Goal: Transaction & Acquisition: Purchase product/service

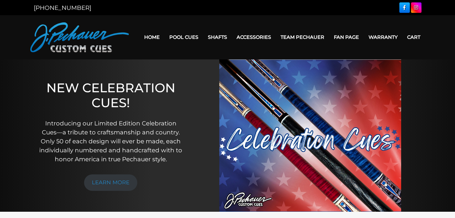
click at [146, 38] on link "Home" at bounding box center [151, 37] width 25 height 15
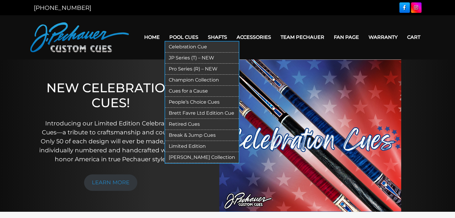
click at [189, 70] on link "Pro Series (R) – NEW" at bounding box center [202, 69] width 74 height 11
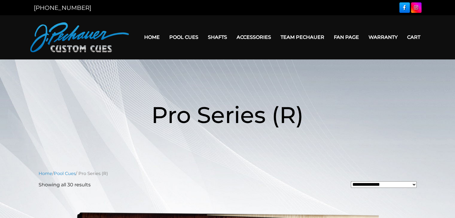
click at [413, 39] on link "Cart" at bounding box center [413, 37] width 23 height 15
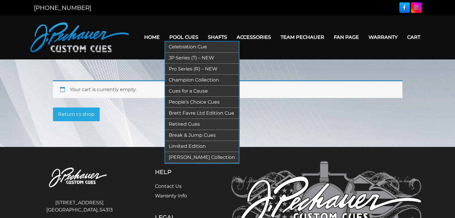
click at [194, 134] on link "Break & Jump Cues" at bounding box center [202, 135] width 74 height 11
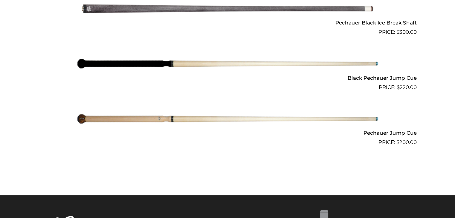
scroll to position [516, 0]
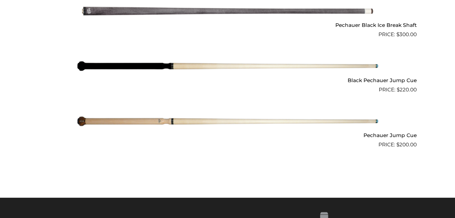
click at [292, 66] on img at bounding box center [228, 66] width 302 height 50
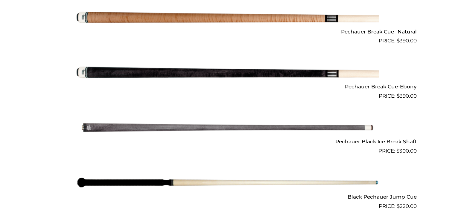
scroll to position [400, 0]
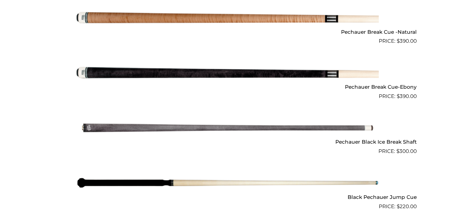
click at [227, 70] on img at bounding box center [228, 73] width 302 height 50
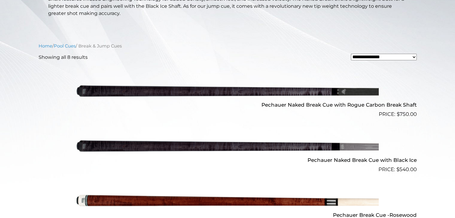
scroll to position [160, 0]
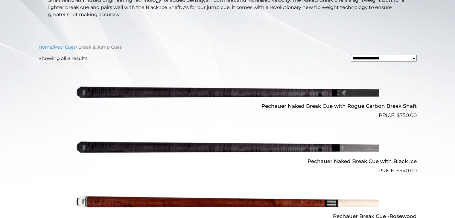
drag, startPoint x: 232, startPoint y: 90, endPoint x: 224, endPoint y: 100, distance: 13.2
click at [232, 90] on img at bounding box center [228, 92] width 302 height 50
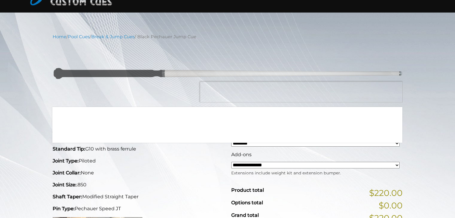
scroll to position [45, 0]
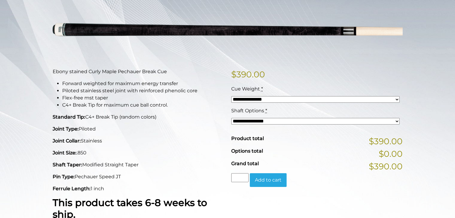
scroll to position [93, 0]
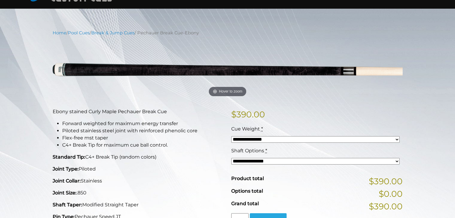
click at [272, 136] on div "**********" at bounding box center [315, 137] width 171 height 22
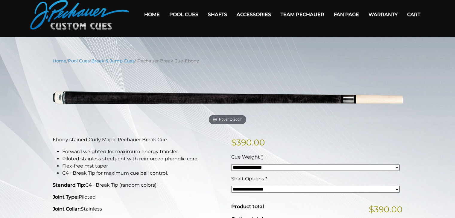
scroll to position [22, 0]
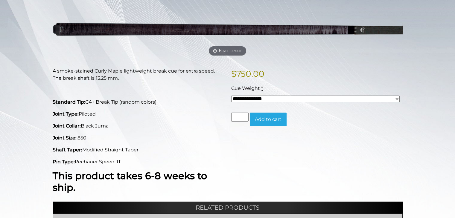
scroll to position [95, 0]
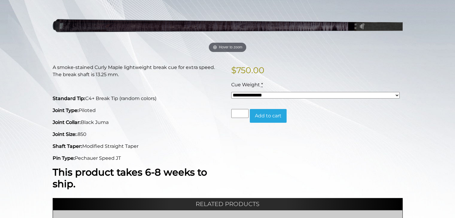
click at [286, 95] on select "**********" at bounding box center [315, 95] width 168 height 7
click at [298, 69] on p "$ 750.00" at bounding box center [316, 70] width 171 height 13
